Goal: Information Seeking & Learning: Learn about a topic

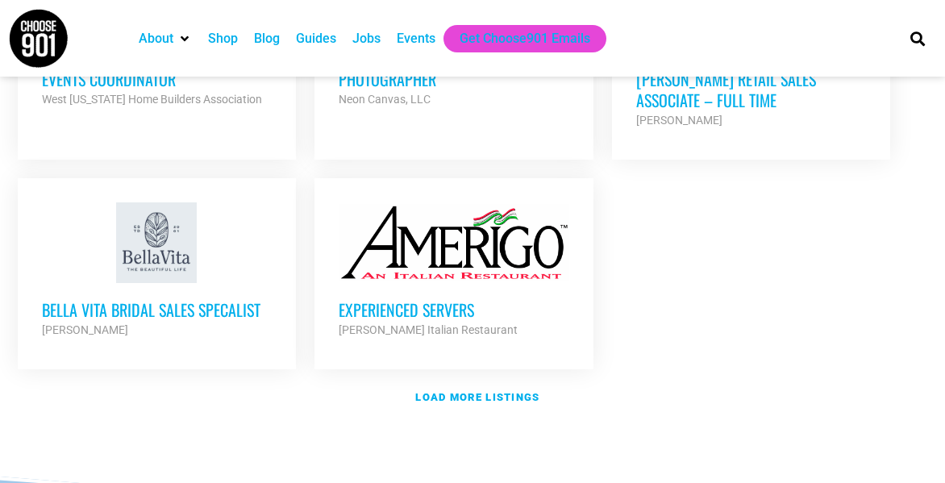
scroll to position [1916, 0]
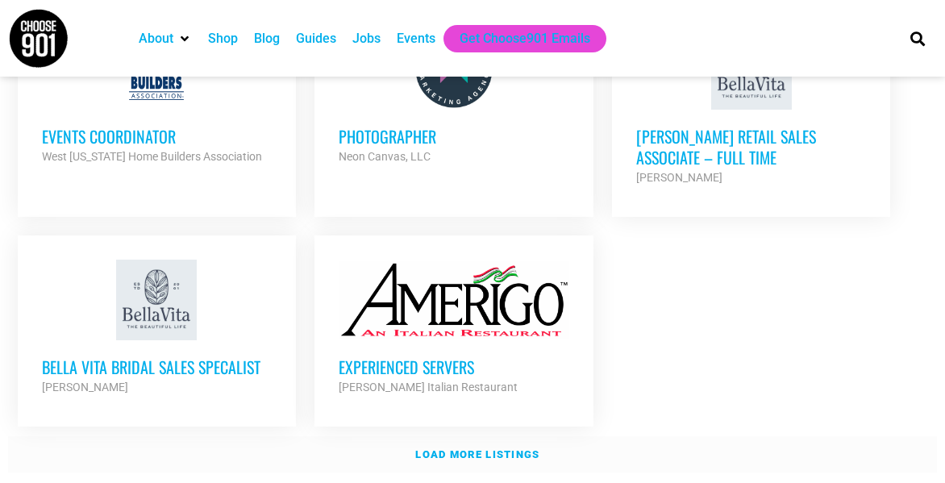
click at [498, 436] on link "Load more listings" at bounding box center [472, 454] width 929 height 37
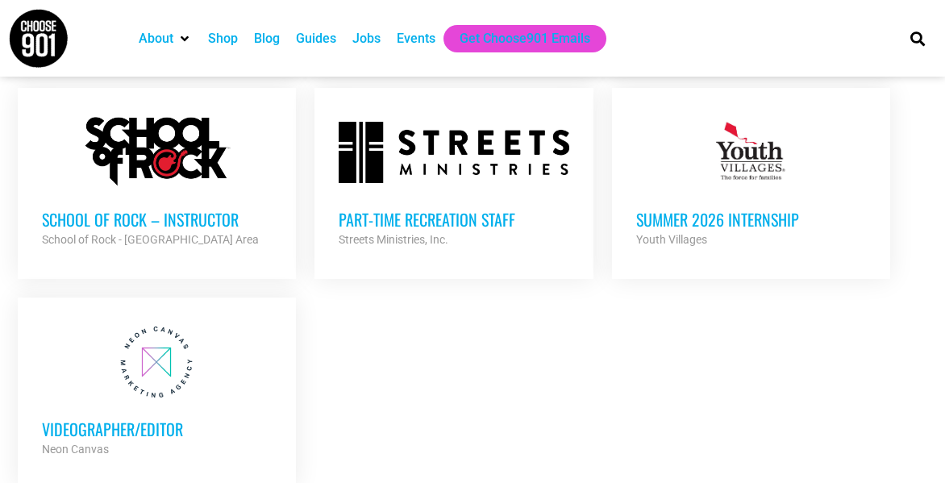
scroll to position [3448, 0]
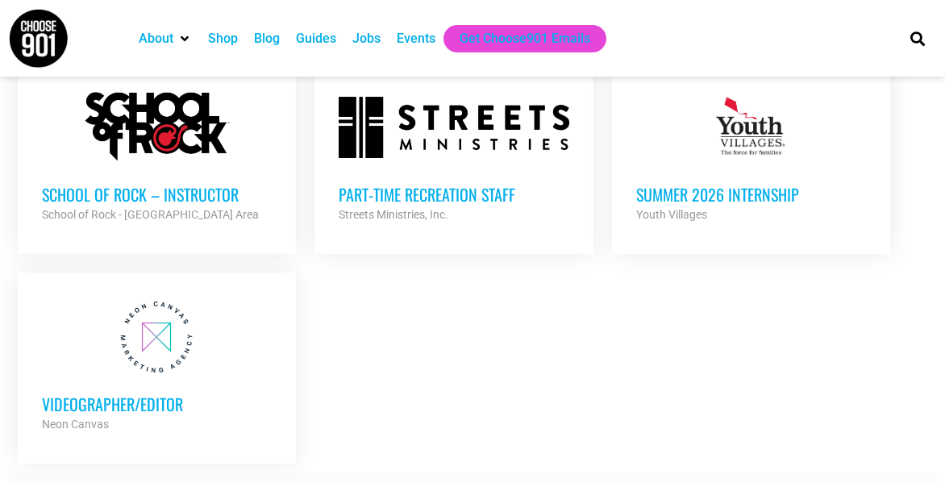
click at [535, 482] on strong "Load more listings" at bounding box center [477, 491] width 124 height 12
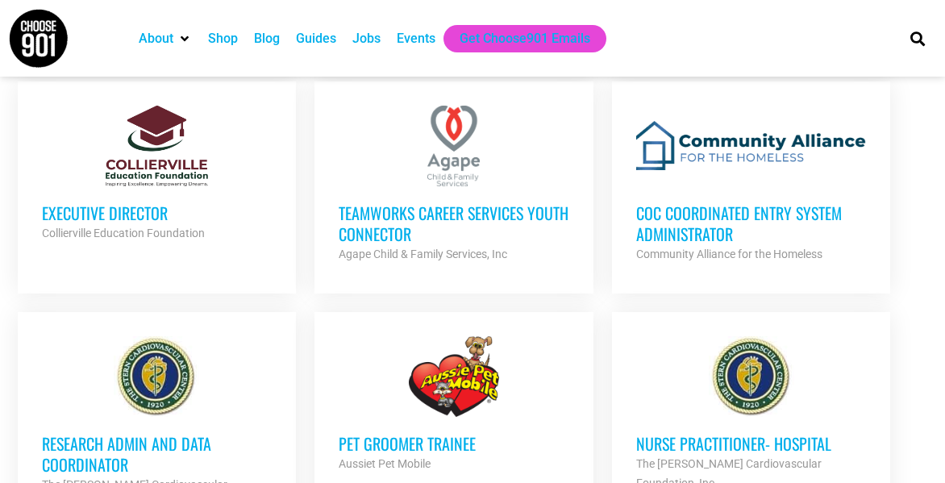
scroll to position [1352, 0]
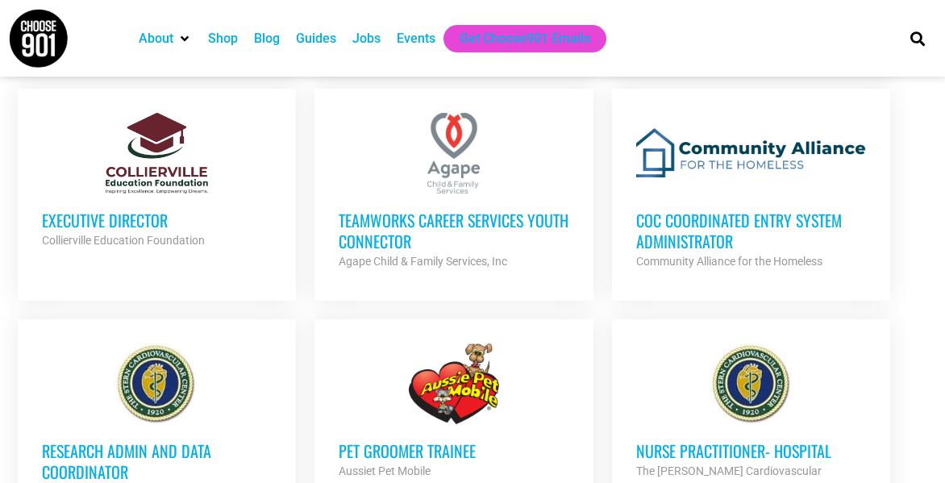
click at [454, 379] on div at bounding box center [454, 383] width 231 height 81
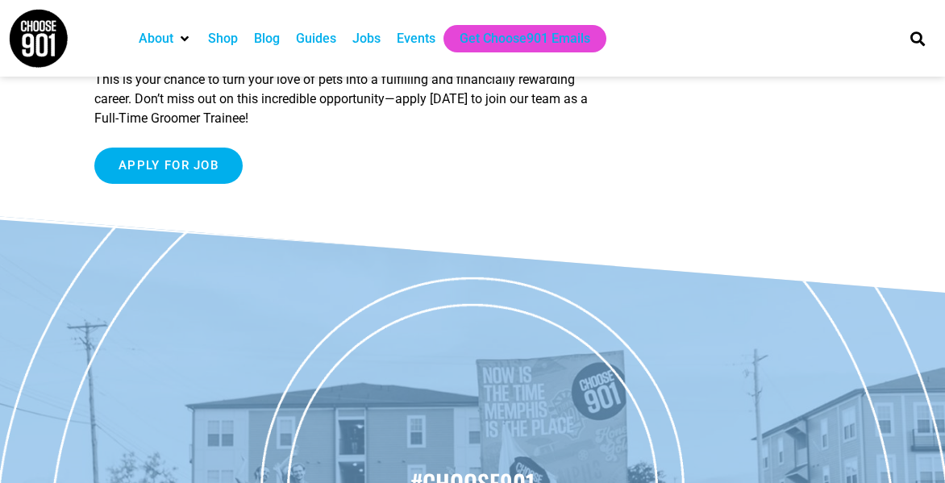
scroll to position [1129, 0]
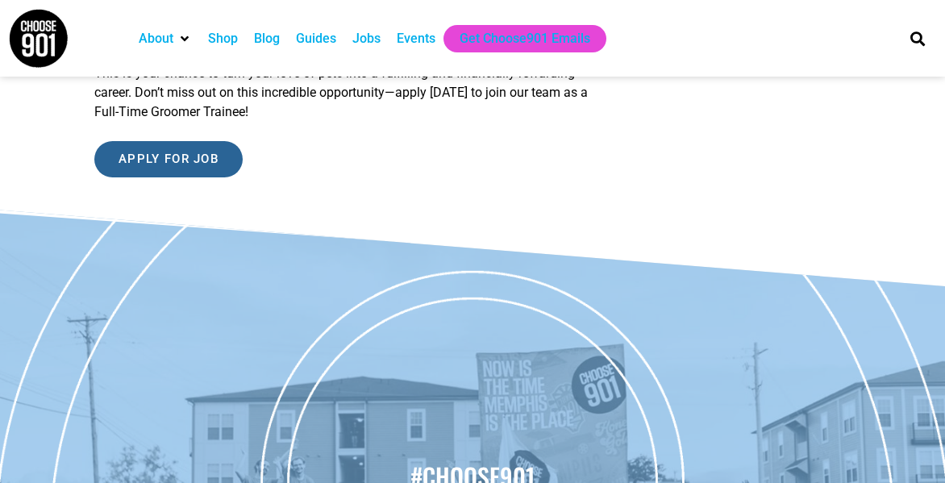
click at [163, 151] on input "Apply for job" at bounding box center [168, 159] width 148 height 36
